Goal: Information Seeking & Learning: Learn about a topic

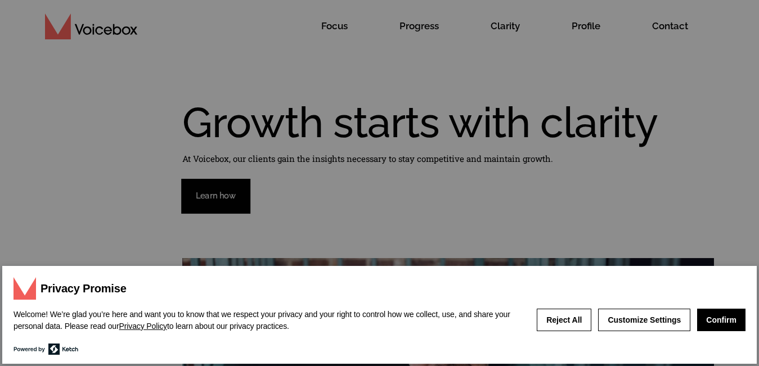
drag, startPoint x: 518, startPoint y: 40, endPoint x: 712, endPoint y: 328, distance: 347.3
click at [714, 329] on button "Confirm" at bounding box center [721, 320] width 48 height 23
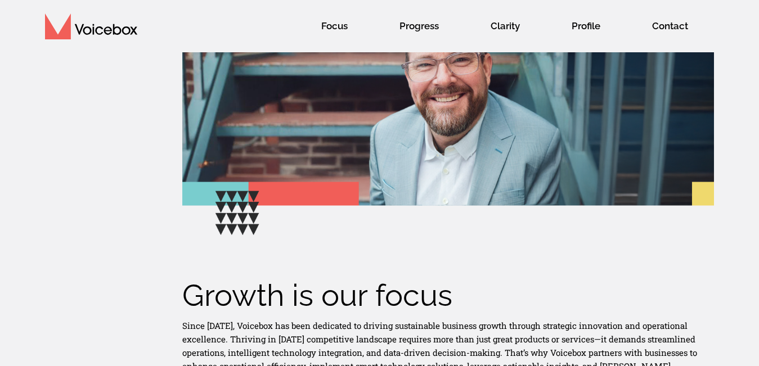
scroll to position [280, 0]
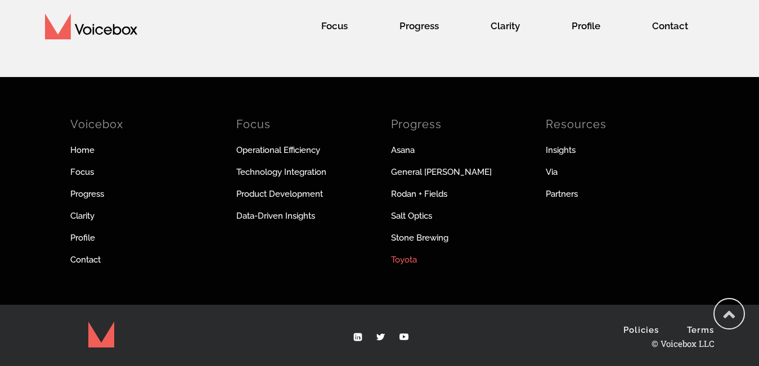
click at [511, 259] on link "Toyota" at bounding box center [461, 260] width 141 height 12
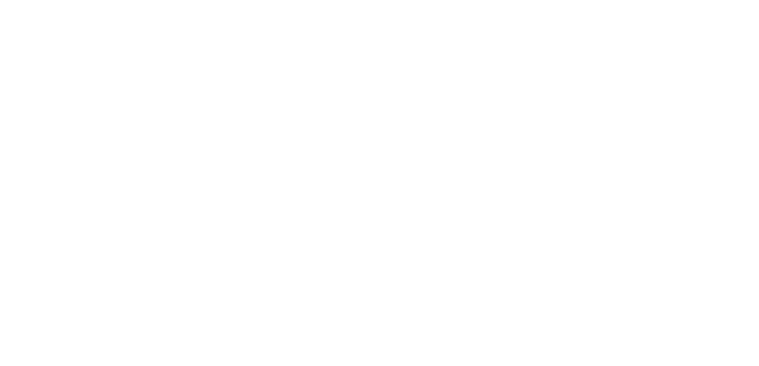
scroll to position [55, 0]
